Goal: Navigation & Orientation: Find specific page/section

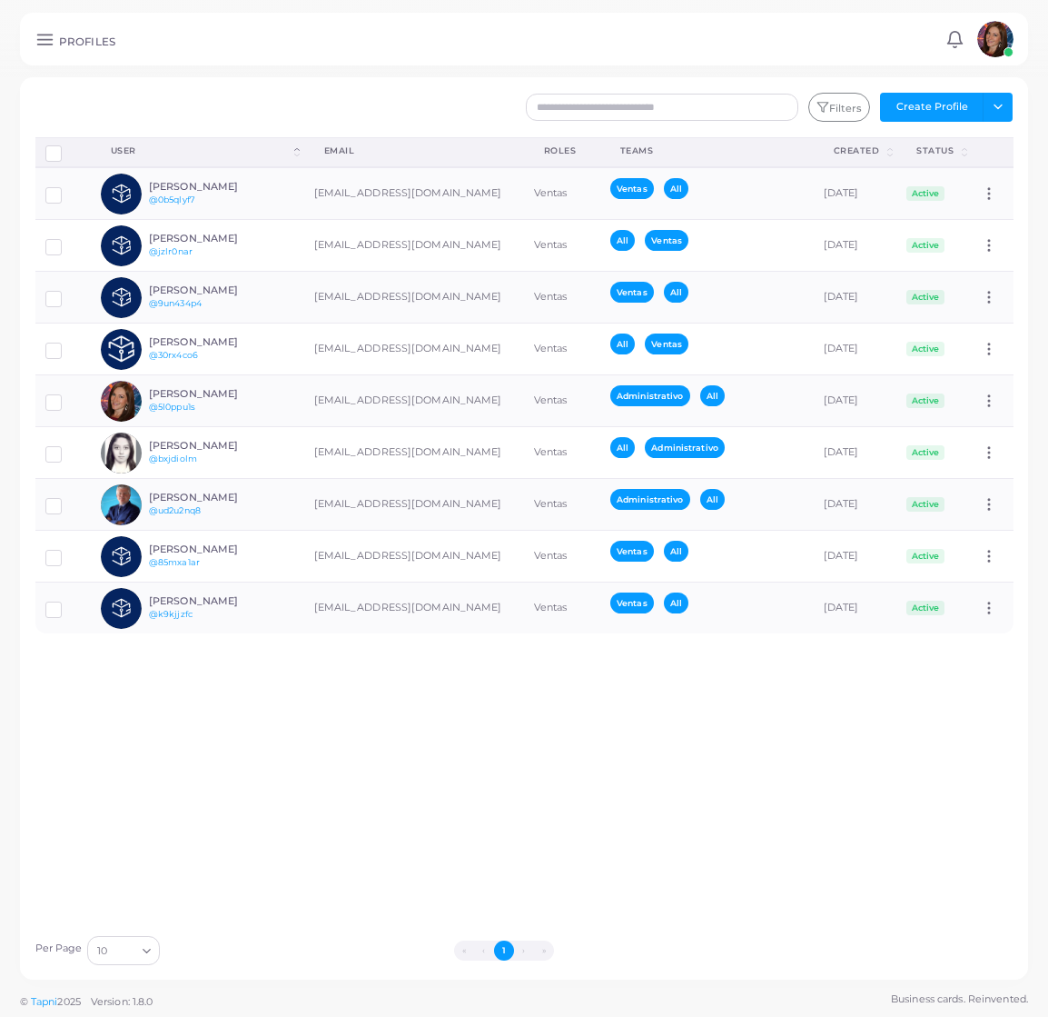
click at [43, 42] on icon at bounding box center [44, 39] width 19 height 19
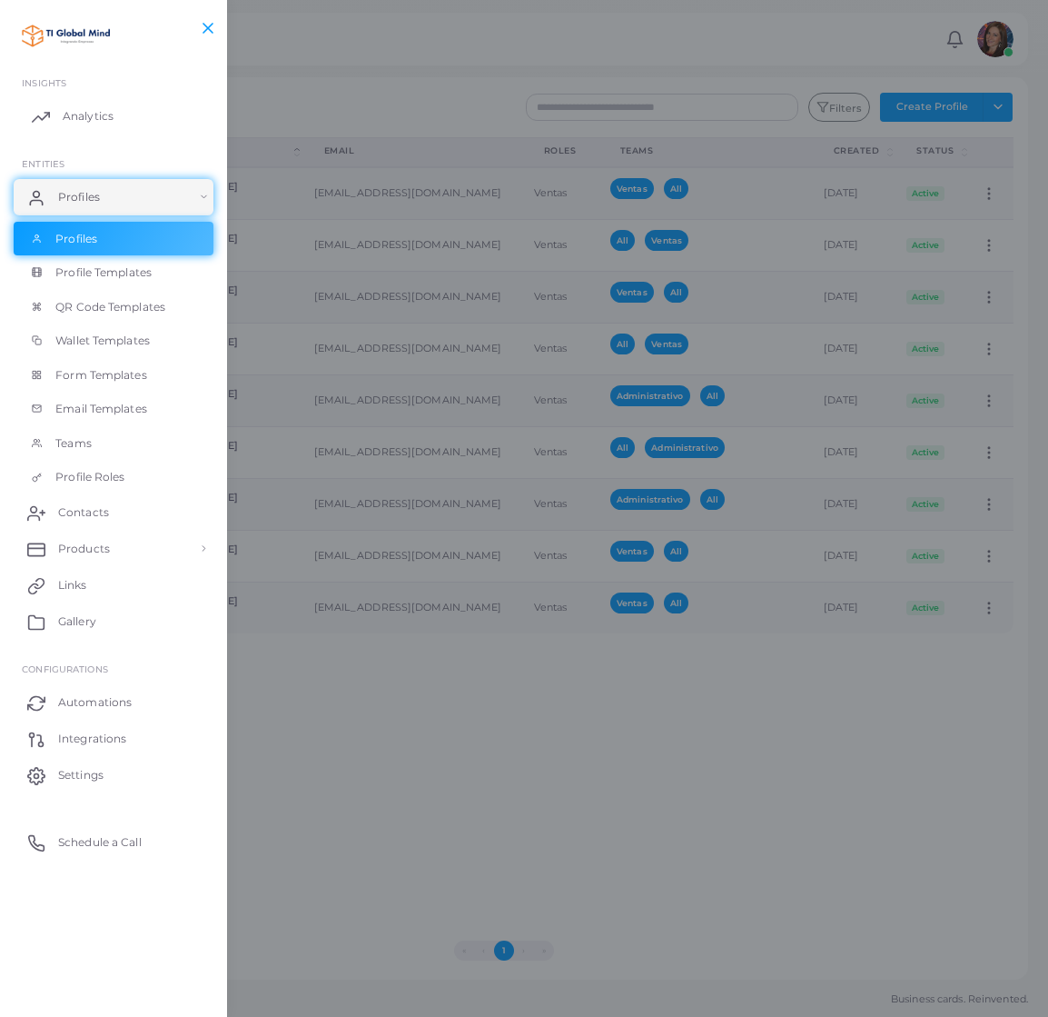
click at [81, 115] on span "Analytics" at bounding box center [88, 116] width 51 height 16
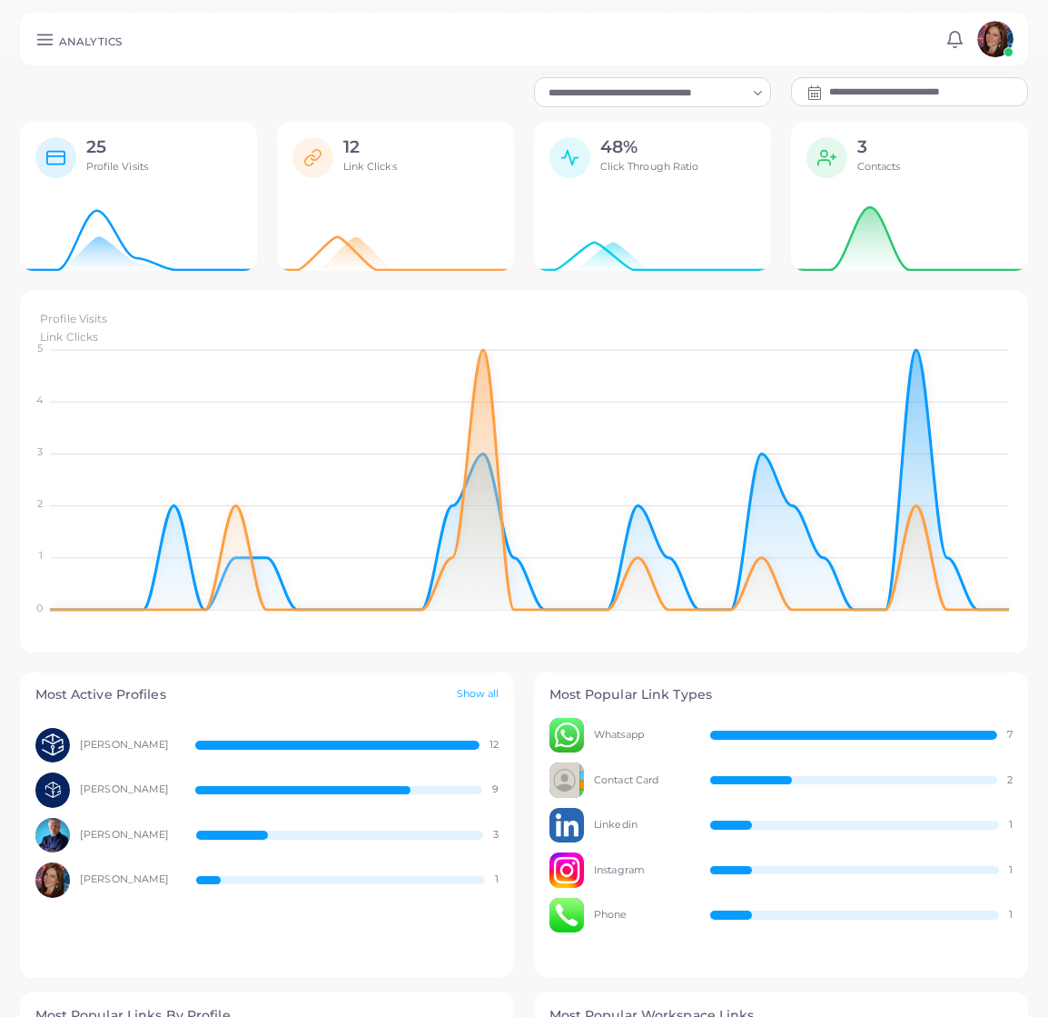
scroll to position [1, 1]
click at [471, 691] on link "Show all" at bounding box center [478, 694] width 43 height 15
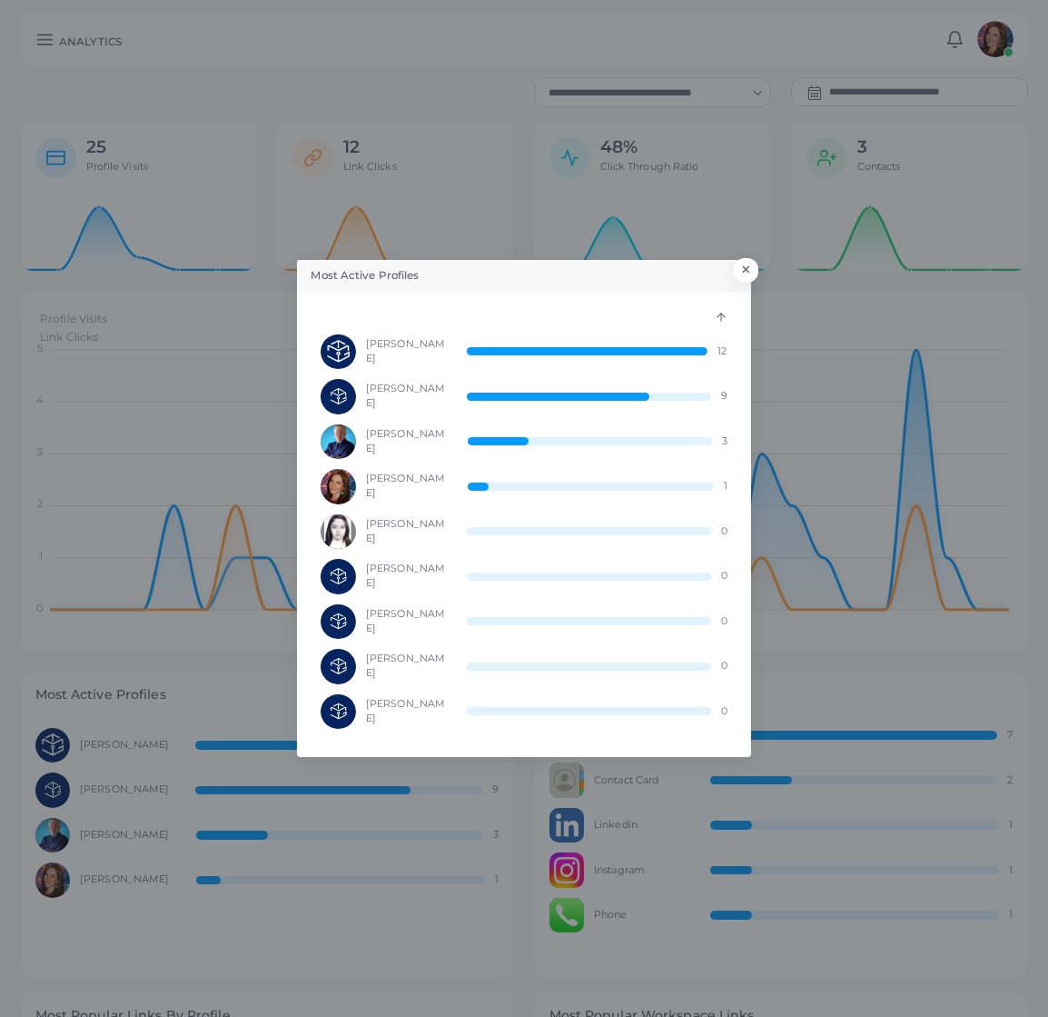
click at [991, 41] on div "Most Active Profiles × [PERSON_NAME] 12 [PERSON_NAME] 9 [PERSON_NAME] 3 [PERSON…" at bounding box center [524, 508] width 1048 height 1017
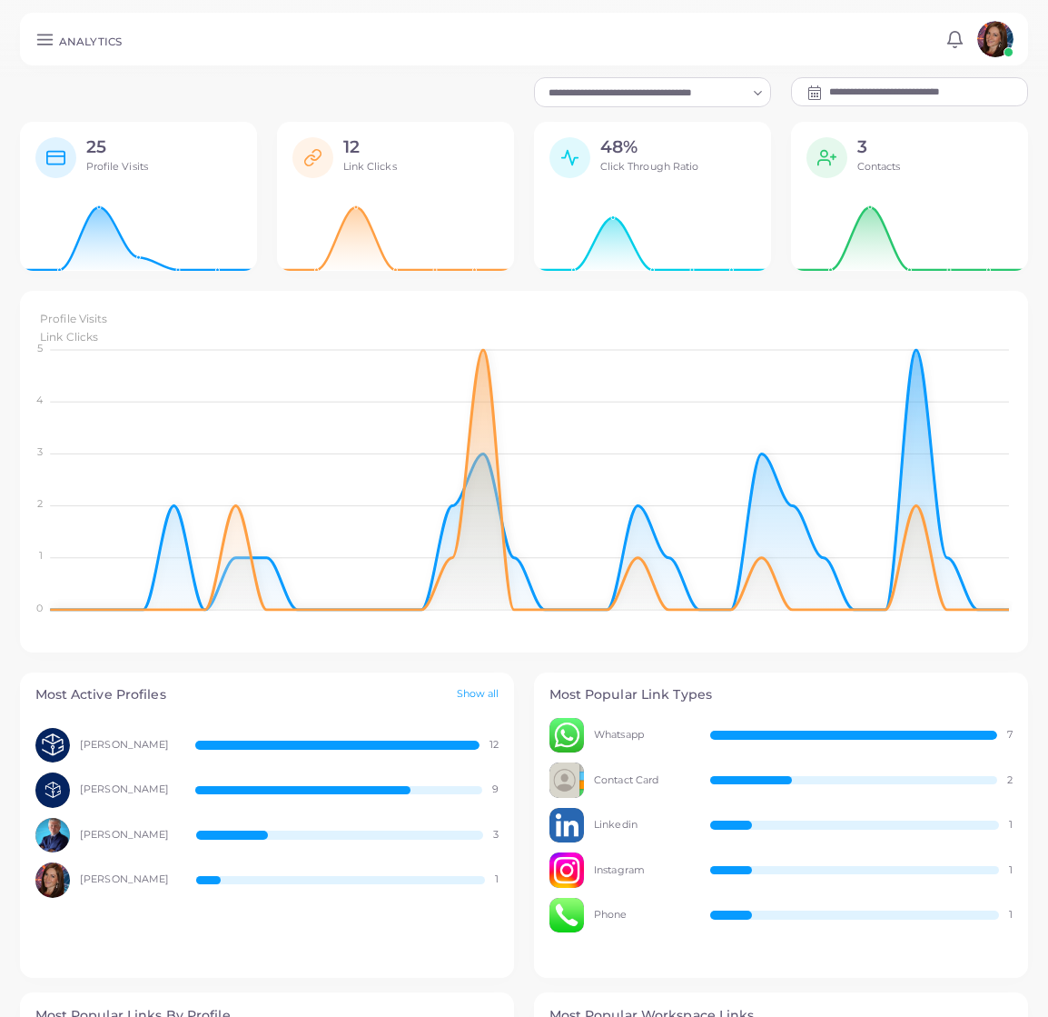
click at [50, 35] on icon at bounding box center [44, 39] width 19 height 19
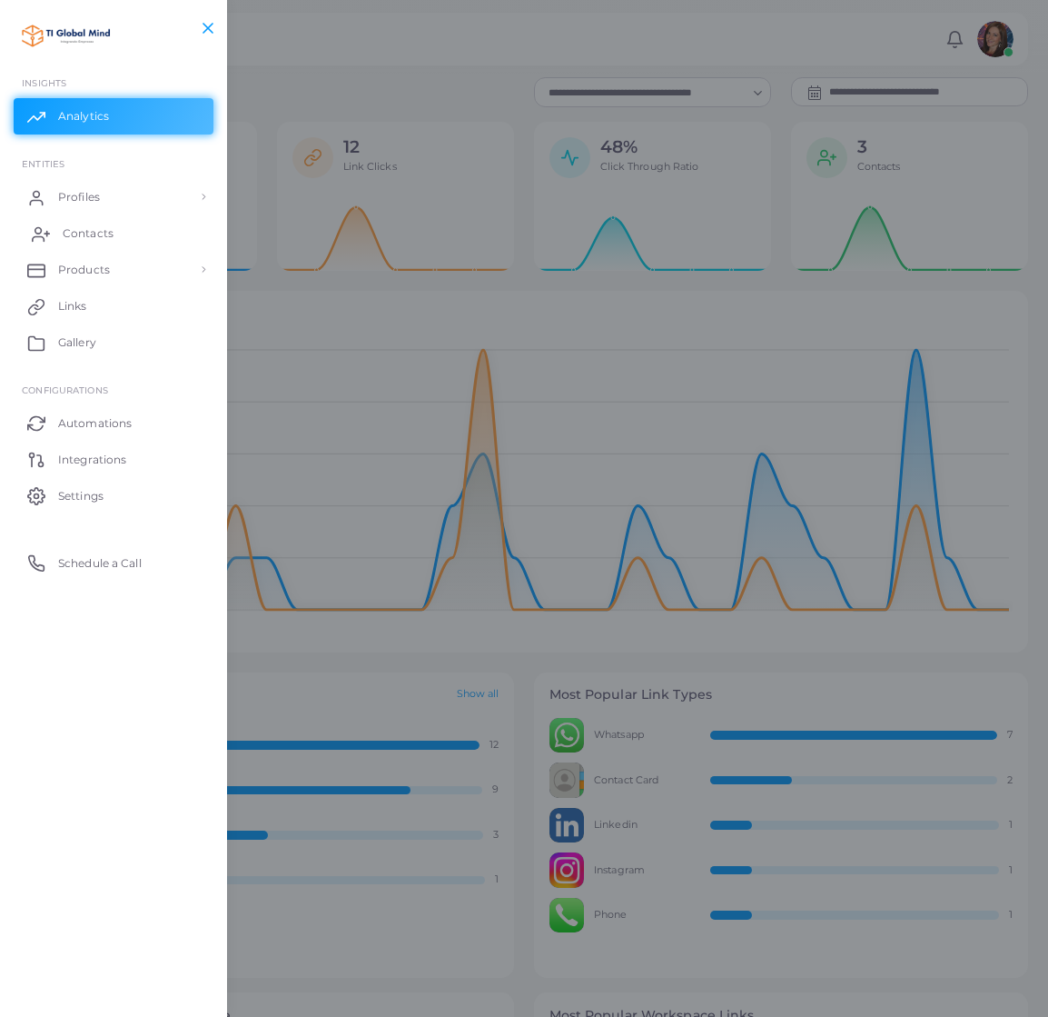
click at [103, 229] on span "Contacts" at bounding box center [88, 233] width 51 height 16
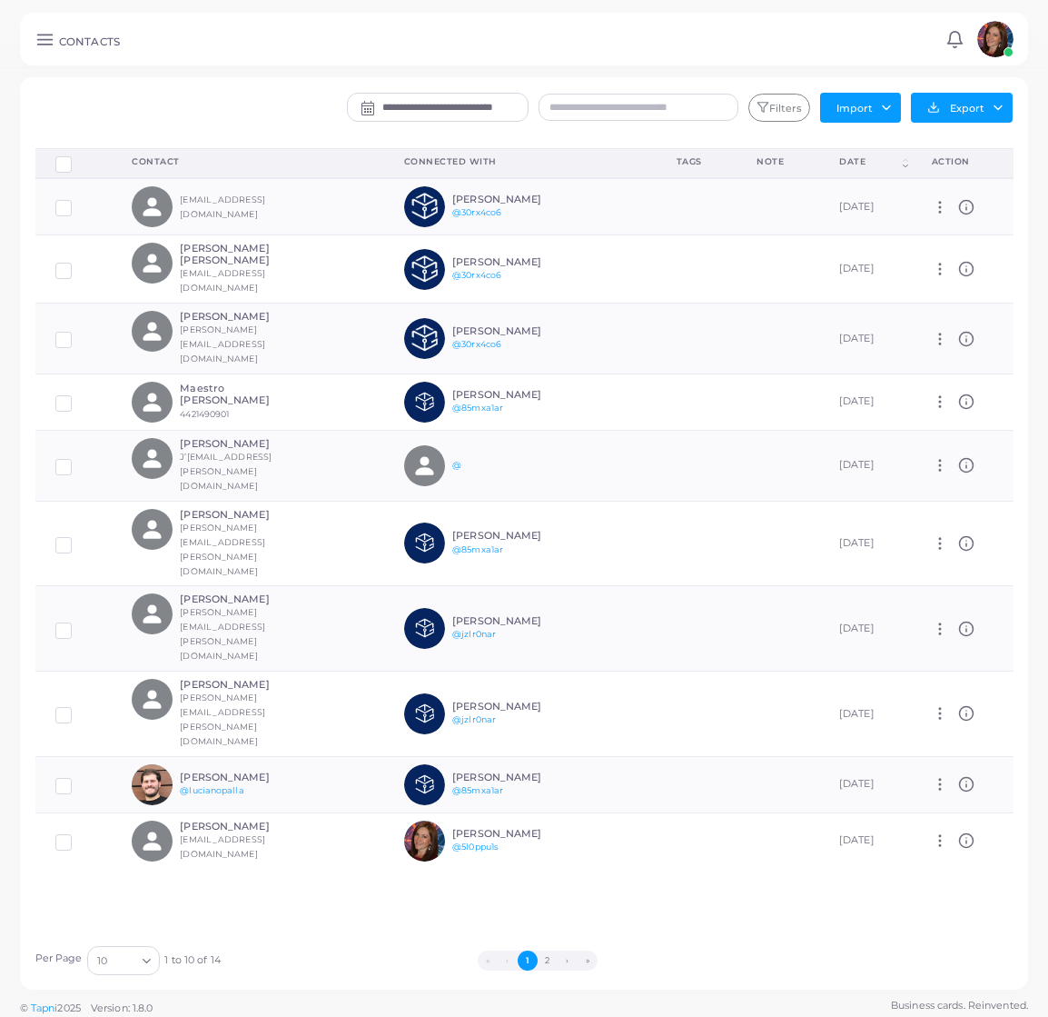
click at [999, 31] on img at bounding box center [996, 39] width 36 height 36
click at [902, 144] on span "Logout" at bounding box center [920, 151] width 36 height 15
